Goal: Information Seeking & Learning: Learn about a topic

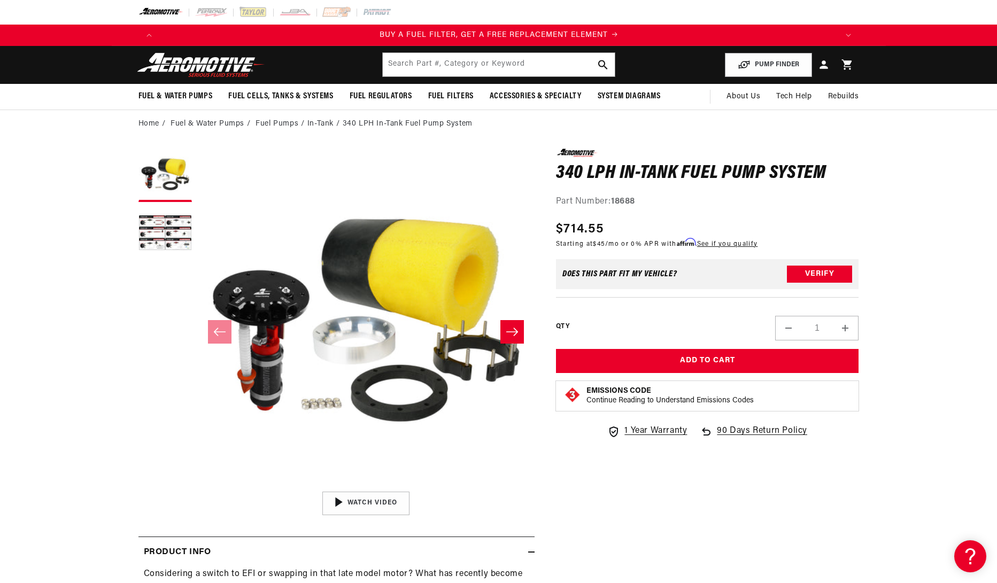
scroll to position [0, 678]
click at [318, 126] on li "In-Tank" at bounding box center [324, 124] width 35 height 12
click at [284, 127] on link "Fuel Pumps" at bounding box center [277, 124] width 43 height 12
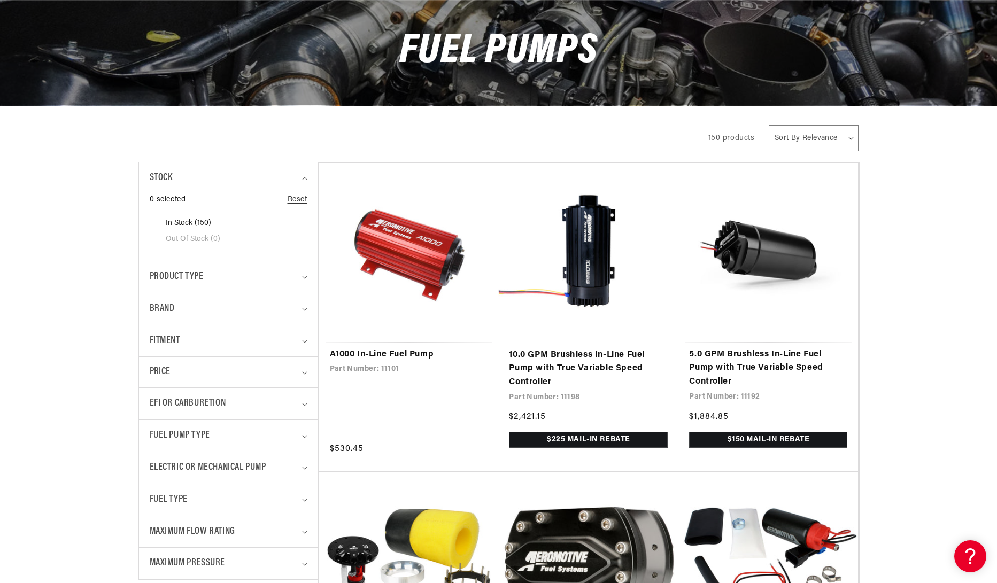
scroll to position [110, 0]
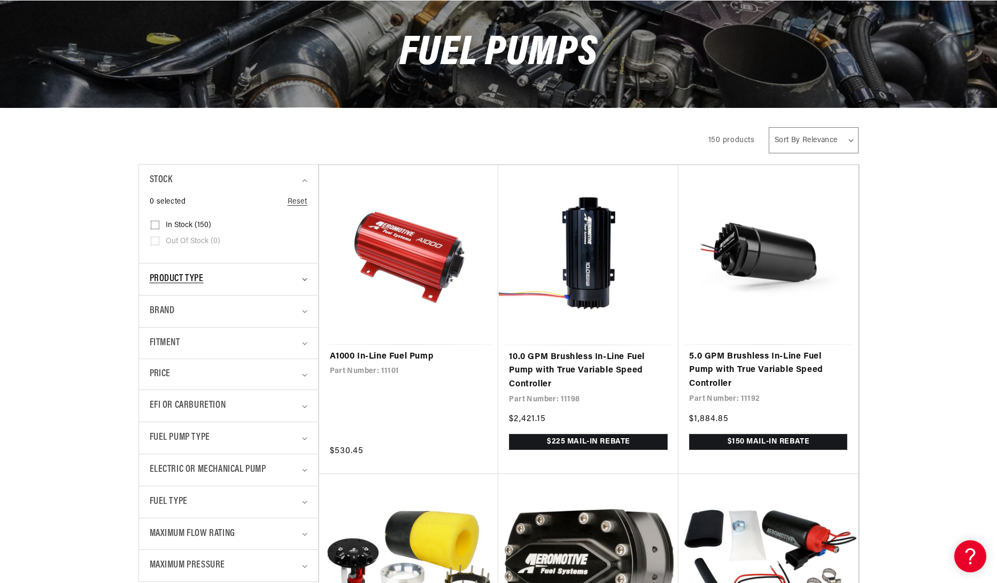
click at [197, 279] on span "Product type" at bounding box center [177, 280] width 54 height 16
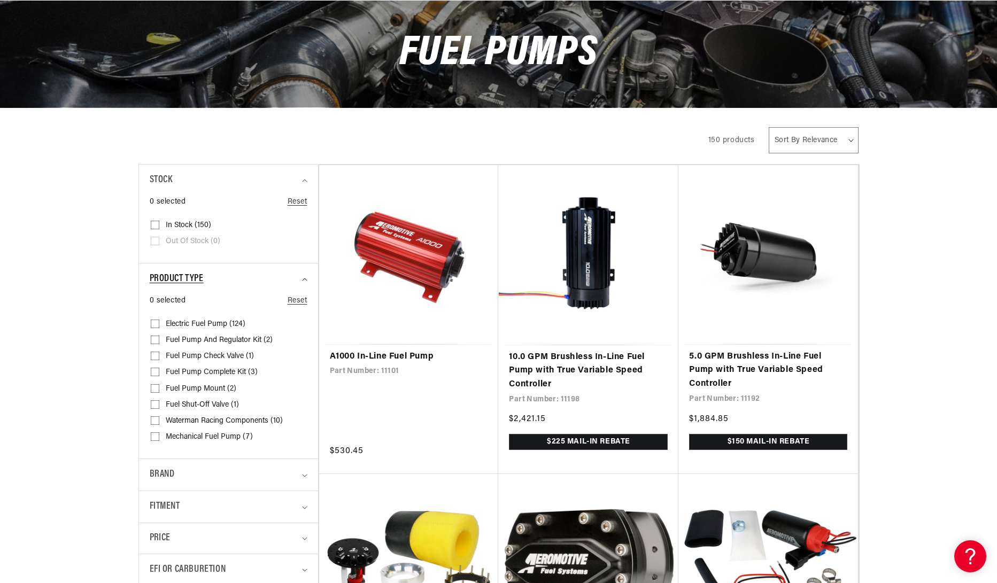
click at [197, 279] on span "Product type" at bounding box center [177, 280] width 54 height 16
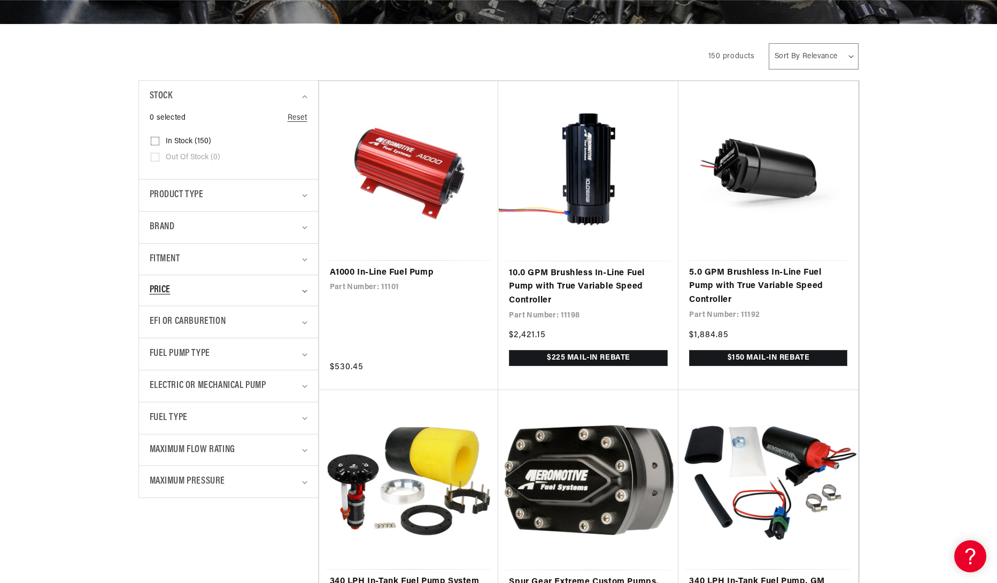
scroll to position [195, 0]
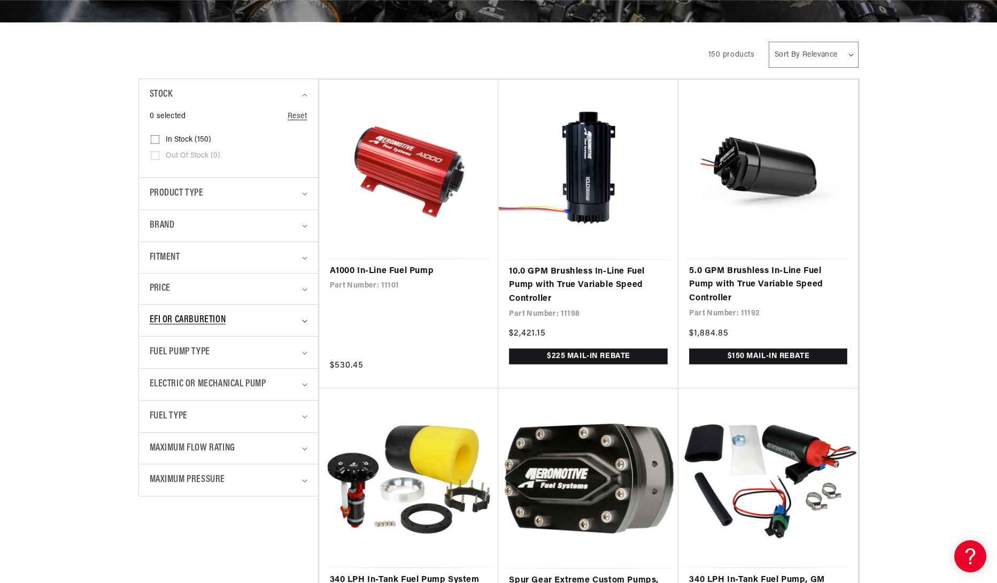
click at [172, 322] on span "EFI or Carburetion" at bounding box center [188, 321] width 76 height 16
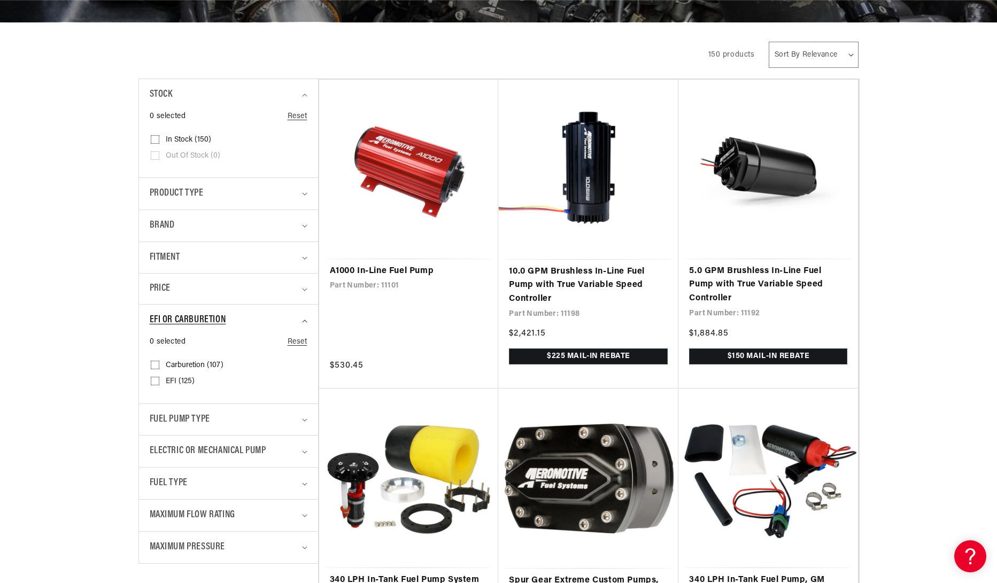
scroll to position [0, 678]
click at [153, 383] on input "EFI (125) EFI (125 products)" at bounding box center [155, 383] width 9 height 9
checkbox input "true"
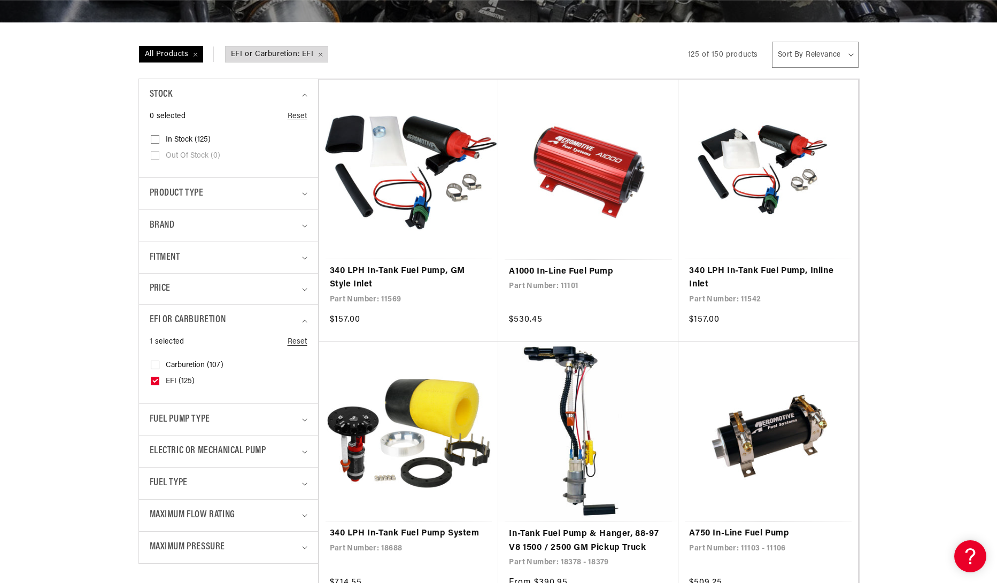
click at [172, 420] on span "Fuel Pump Type" at bounding box center [180, 420] width 60 height 16
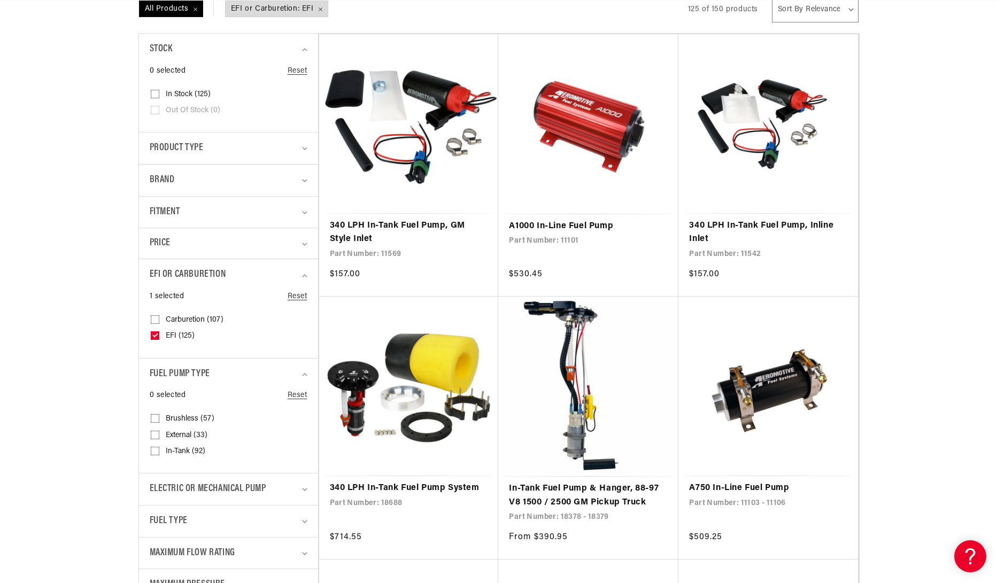
scroll to position [0, 1356]
click at [155, 453] on input "In-Tank (92) In-Tank (92 products)" at bounding box center [155, 453] width 9 height 9
checkbox input "true"
